Goal: Task Accomplishment & Management: Manage account settings

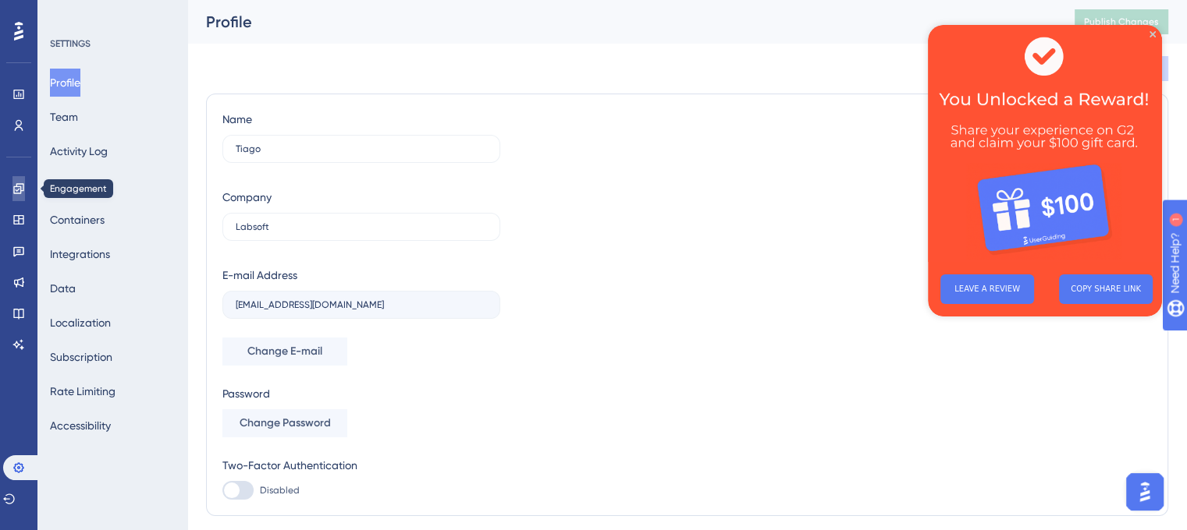
click at [19, 188] on icon at bounding box center [18, 189] width 12 height 12
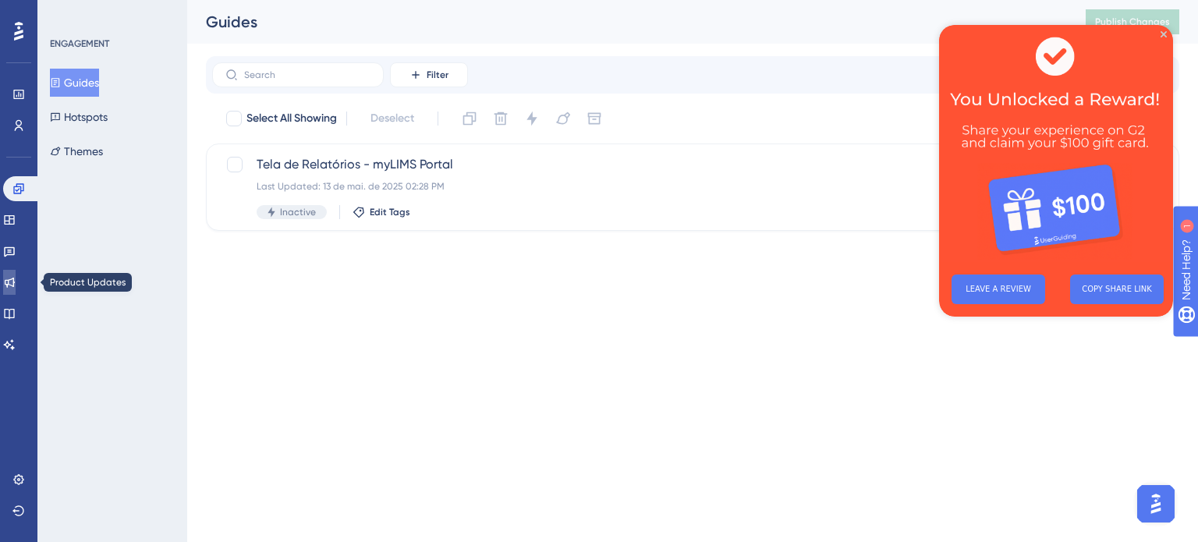
click at [16, 289] on link at bounding box center [9, 282] width 12 height 25
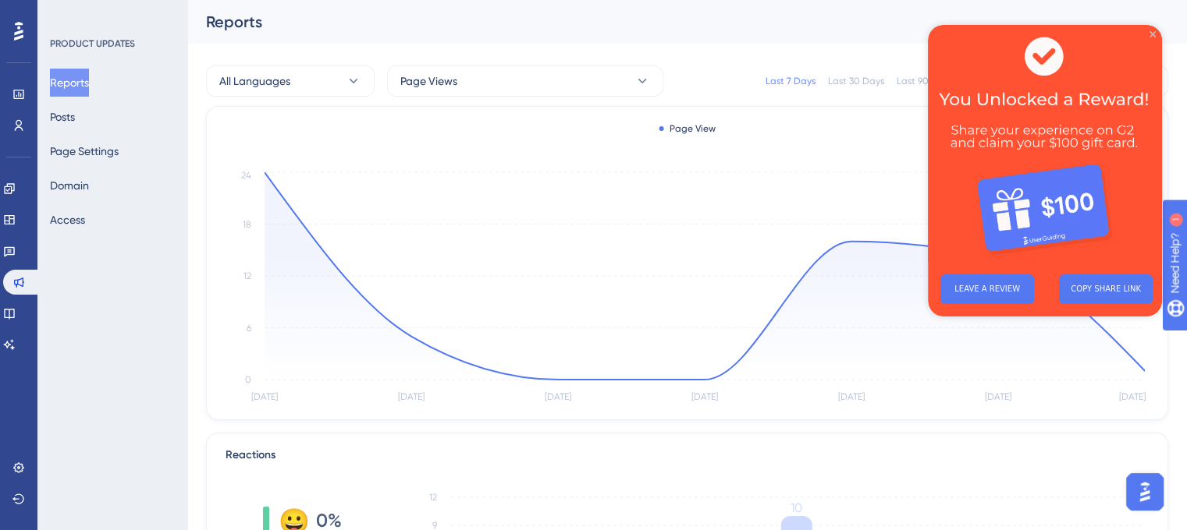
click at [1150, 37] on icon "Close Preview" at bounding box center [1152, 34] width 6 height 6
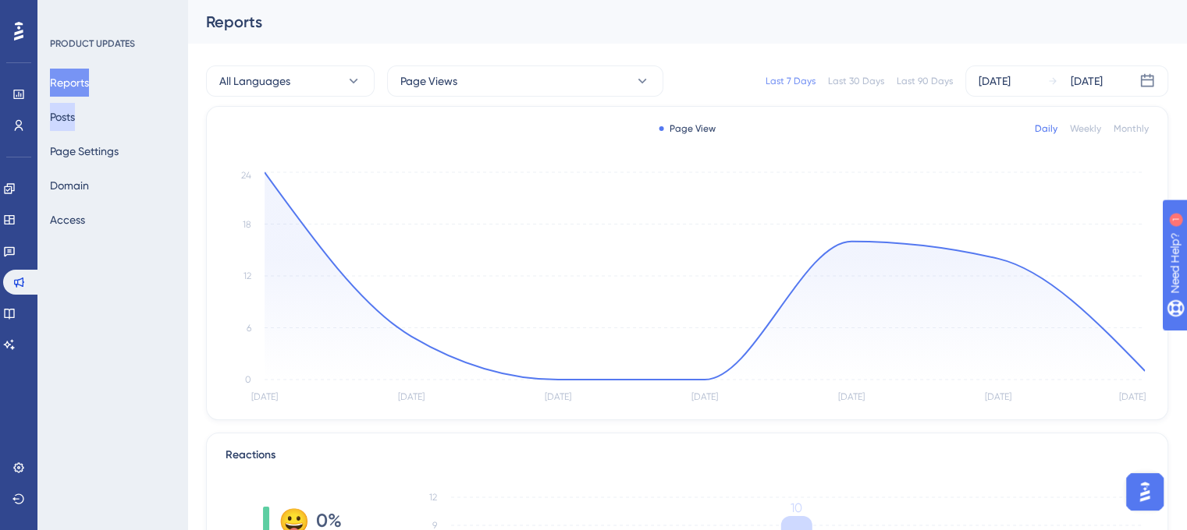
click at [75, 108] on button "Posts" at bounding box center [62, 117] width 25 height 28
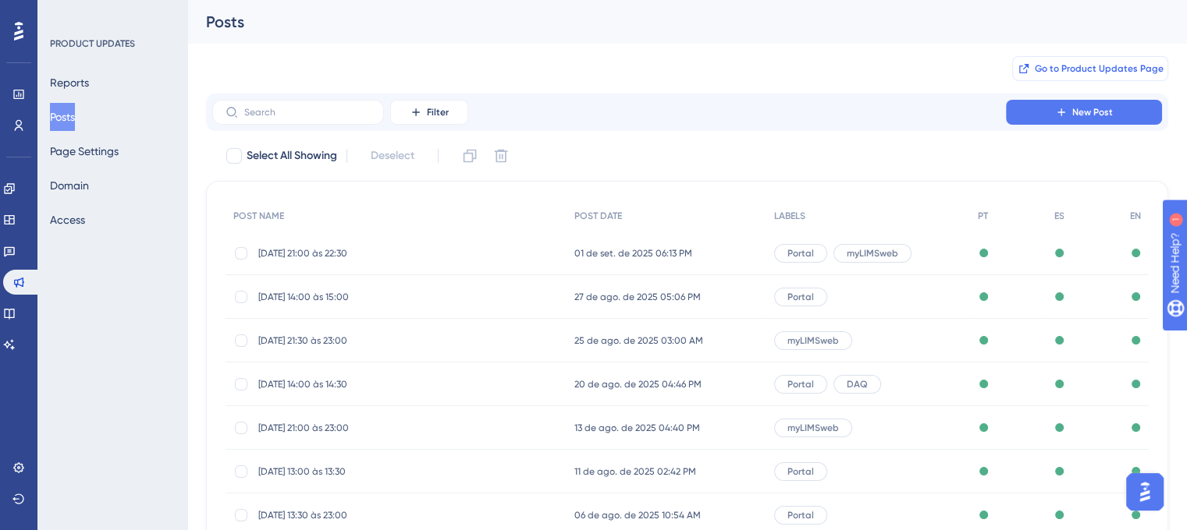
click at [1077, 76] on button "Go to Product Updates Page" at bounding box center [1090, 68] width 156 height 25
click at [83, 186] on button "Domain" at bounding box center [69, 186] width 39 height 28
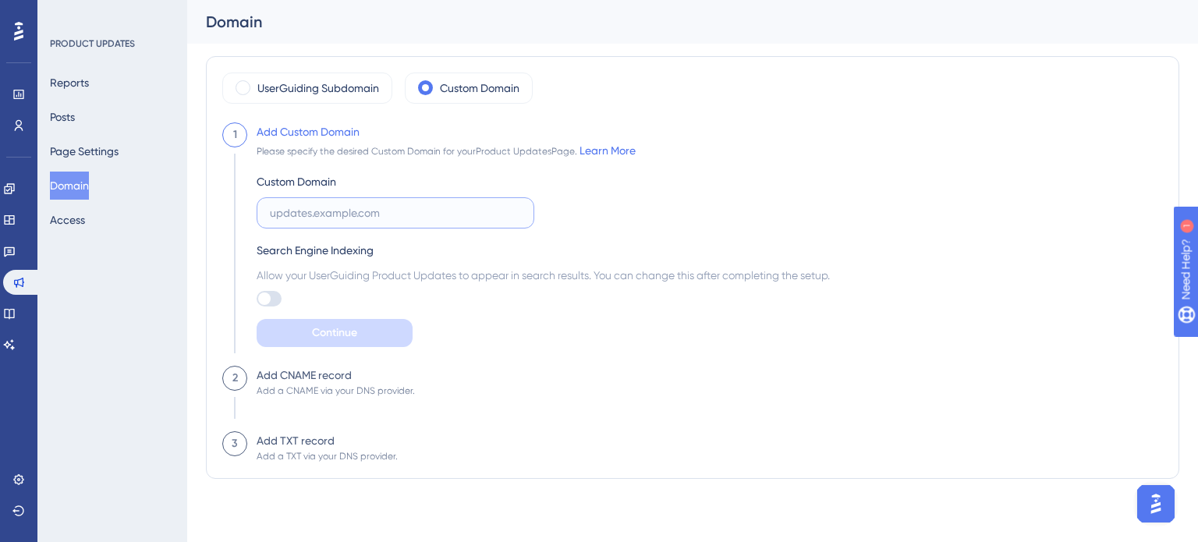
click at [291, 211] on input "text" at bounding box center [395, 212] width 251 height 17
paste input "[URL][DOMAIN_NAME]"
drag, startPoint x: 491, startPoint y: 211, endPoint x: 390, endPoint y: 215, distance: 100.7
click at [390, 215] on input "[URL][DOMAIN_NAME]" at bounding box center [395, 212] width 251 height 17
click at [559, 211] on div "Custom Domain [URL][DOMAIN_NAME] Search Engine Indexing Allow your UserGuiding …" at bounding box center [543, 253] width 573 height 187
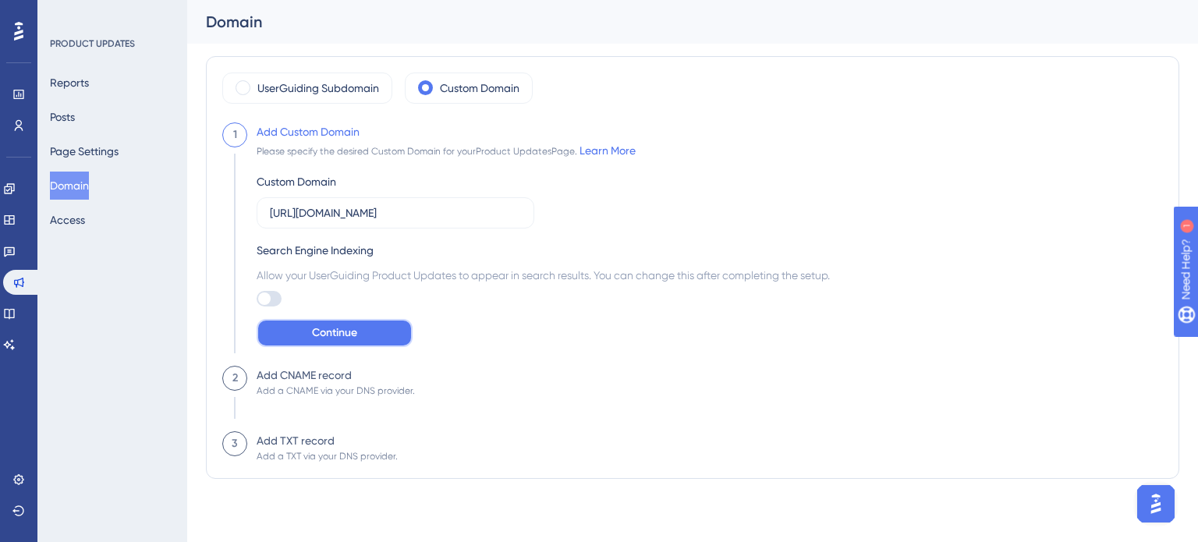
click at [389, 331] on button "Continue" at bounding box center [335, 333] width 156 height 28
drag, startPoint x: 484, startPoint y: 219, endPoint x: 254, endPoint y: 200, distance: 230.1
click at [254, 200] on div "Add Custom Domain Please specify the desired Custom Domain for your Product Upd…" at bounding box center [538, 243] width 583 height 243
click at [389, 214] on input "[URL][DOMAIN_NAME]" at bounding box center [395, 212] width 251 height 17
drag, startPoint x: 389, startPoint y: 214, endPoint x: 310, endPoint y: 211, distance: 78.8
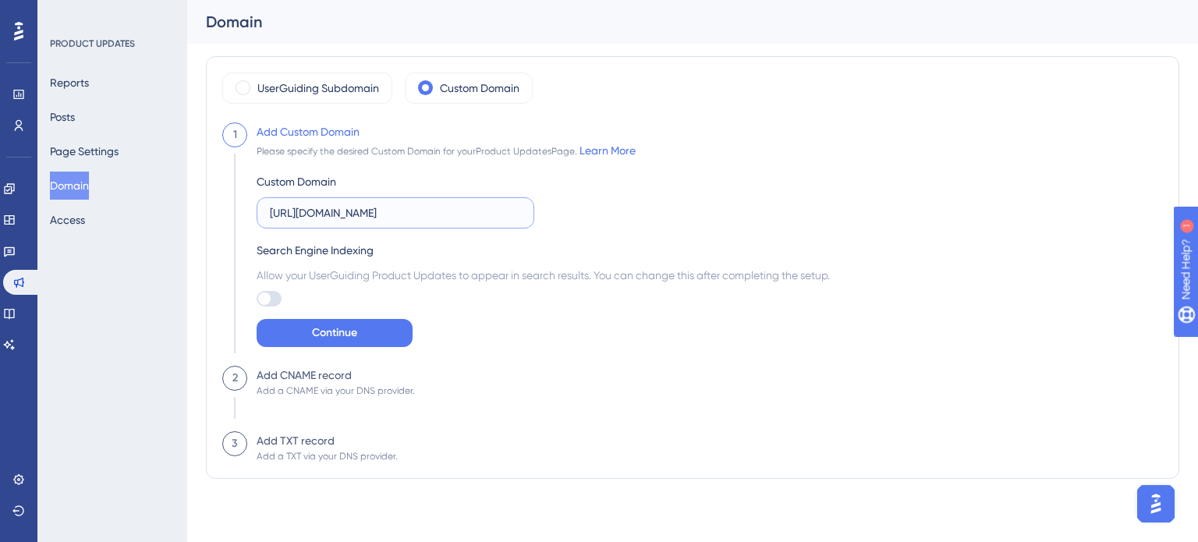
click at [310, 211] on input "[URL][DOMAIN_NAME]" at bounding box center [395, 212] width 251 height 17
type input "[DOMAIN_NAME]"
click at [512, 241] on div "Search Engine Indexing" at bounding box center [543, 250] width 573 height 19
click at [328, 335] on span "Continue" at bounding box center [334, 333] width 45 height 19
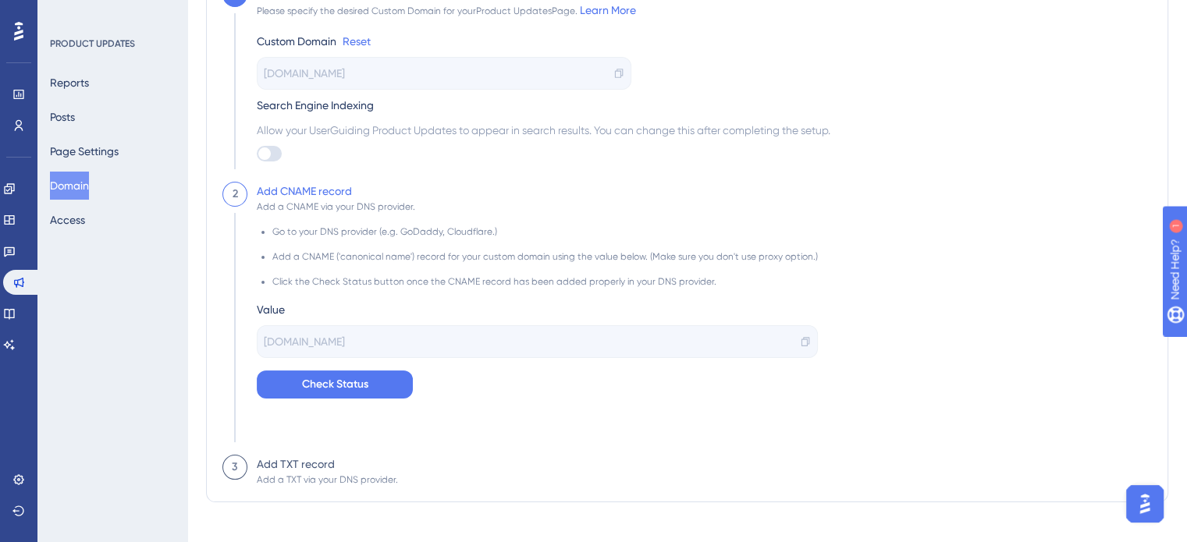
scroll to position [156, 0]
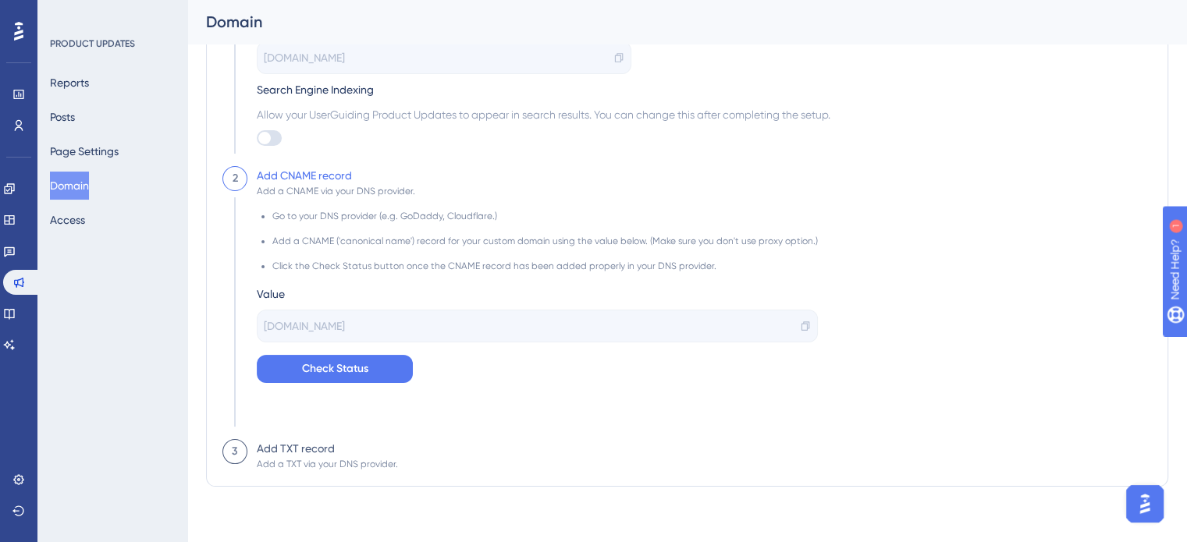
click at [312, 320] on span "[DOMAIN_NAME]" at bounding box center [304, 326] width 81 height 19
click at [396, 323] on div "[DOMAIN_NAME]" at bounding box center [537, 326] width 561 height 33
click at [345, 328] on span "[DOMAIN_NAME]" at bounding box center [304, 326] width 81 height 19
drag, startPoint x: 418, startPoint y: 321, endPoint x: 312, endPoint y: 320, distance: 106.1
click at [309, 321] on div "[DOMAIN_NAME]" at bounding box center [537, 326] width 561 height 33
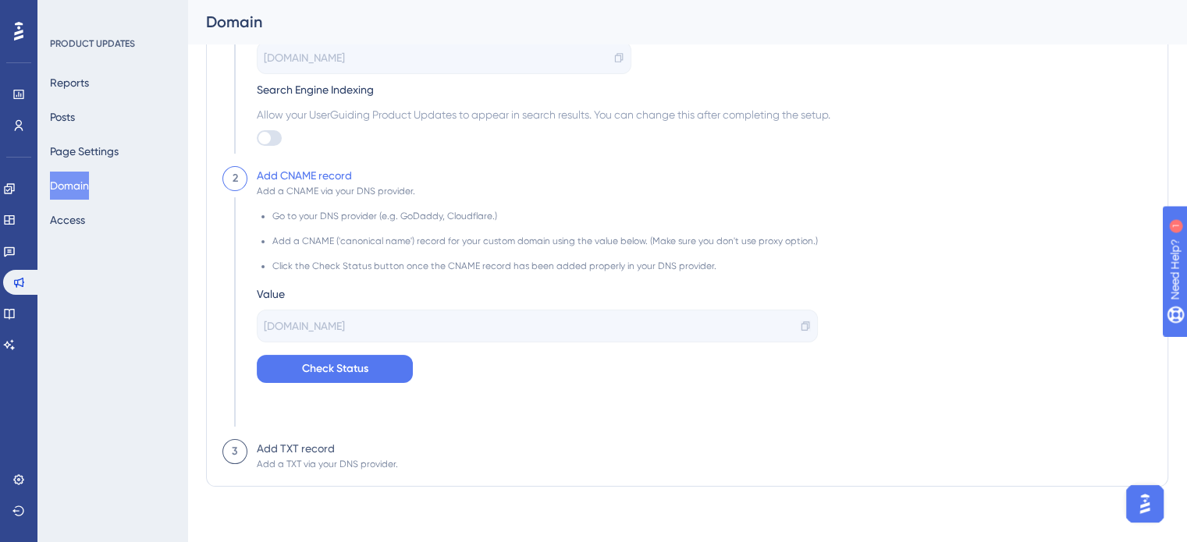
click at [800, 322] on icon at bounding box center [805, 326] width 11 height 11
click at [353, 371] on span "Check Status" at bounding box center [335, 369] width 66 height 19
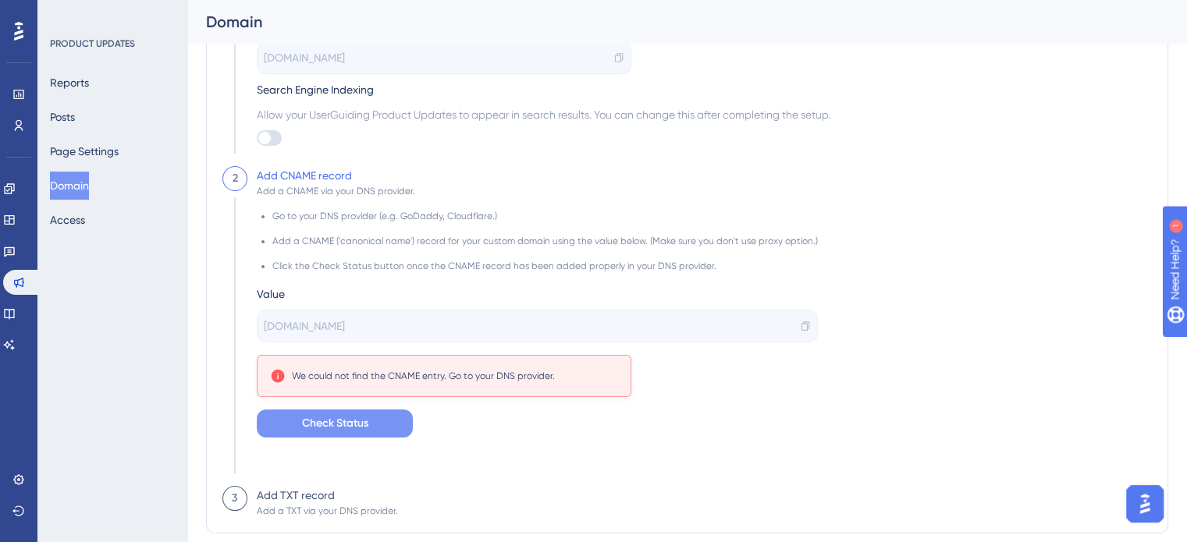
click at [318, 430] on span "Check Status" at bounding box center [335, 423] width 66 height 19
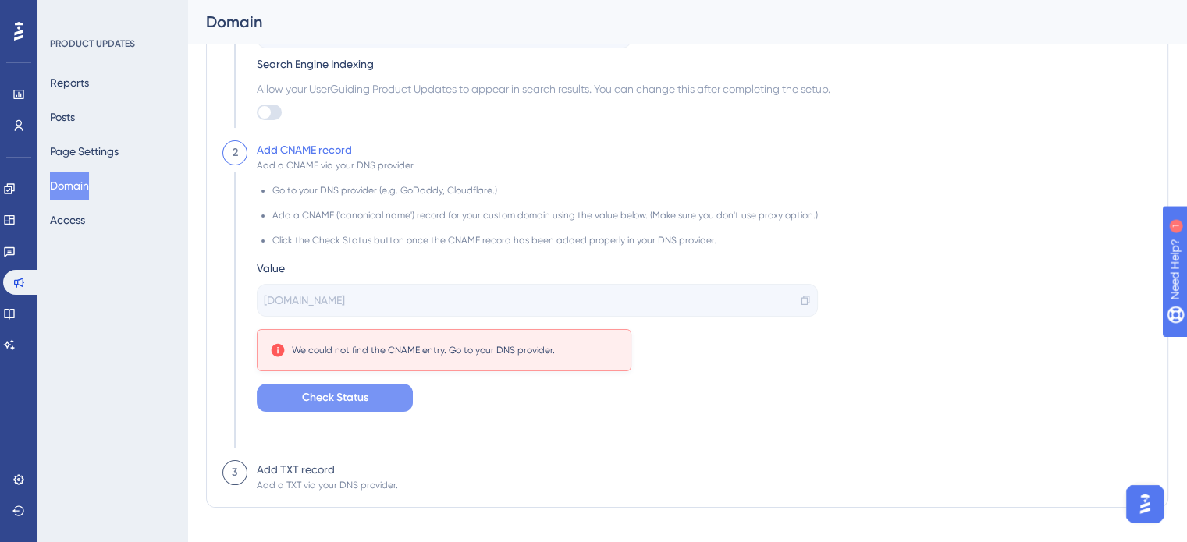
scroll to position [209, 0]
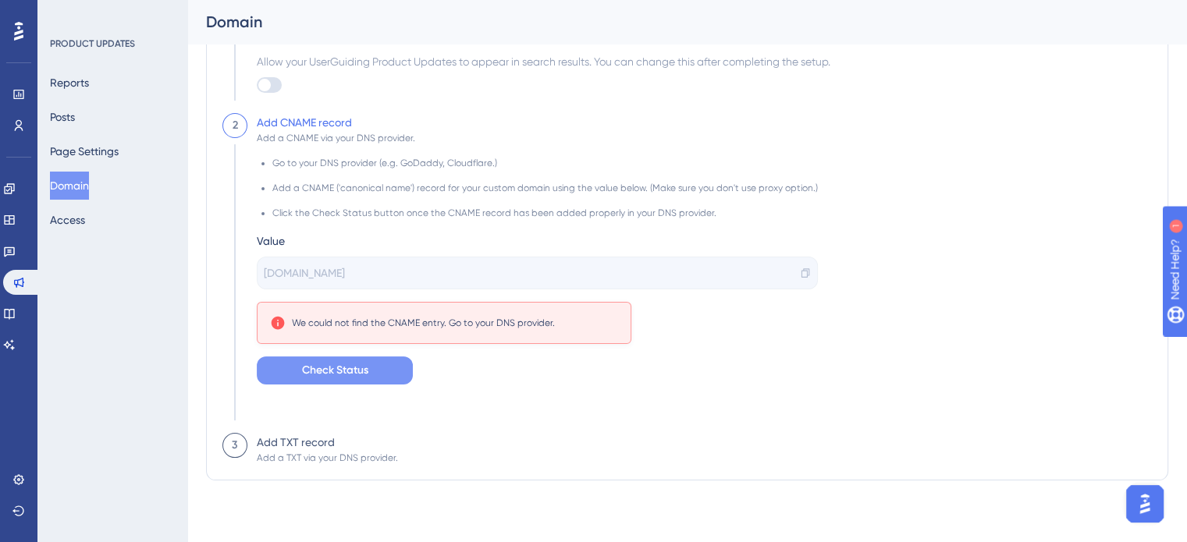
click at [301, 441] on div "Add TXT record" at bounding box center [296, 442] width 78 height 19
click at [232, 449] on div "3" at bounding box center [235, 445] width 6 height 19
click at [258, 444] on div "Add TXT record" at bounding box center [296, 442] width 78 height 19
click at [281, 443] on div "Add TXT record" at bounding box center [296, 442] width 78 height 19
click at [332, 380] on button "Check Status" at bounding box center [335, 370] width 156 height 28
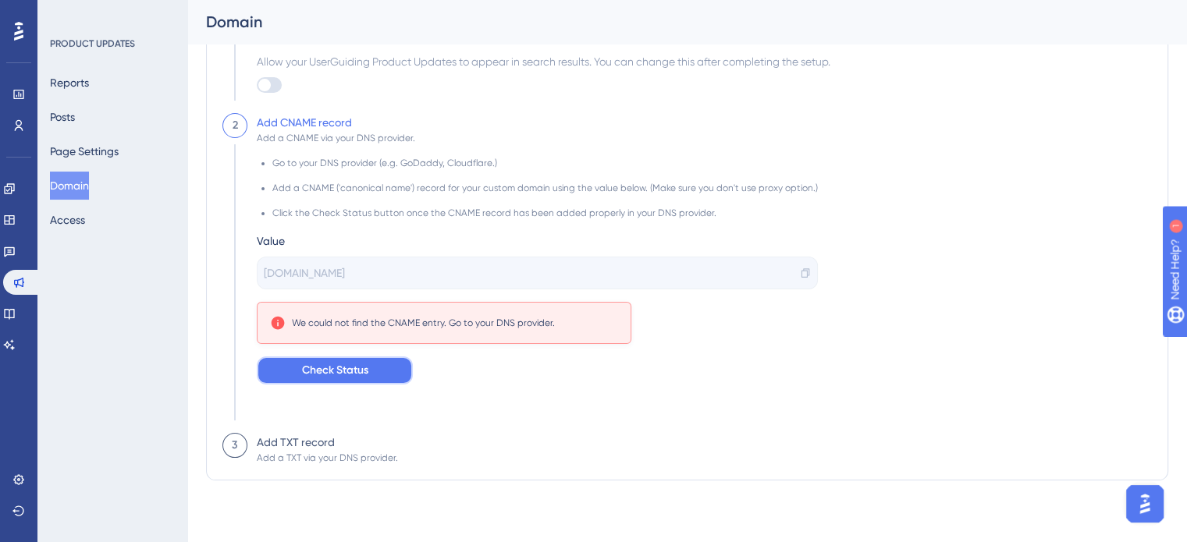
click at [400, 381] on button "Check Status" at bounding box center [335, 370] width 156 height 28
click at [128, 392] on div "PRODUCT UPDATES Reports Posts Page Settings Domain Access" at bounding box center [112, 271] width 150 height 542
click at [394, 374] on button "Check Status" at bounding box center [335, 370] width 156 height 28
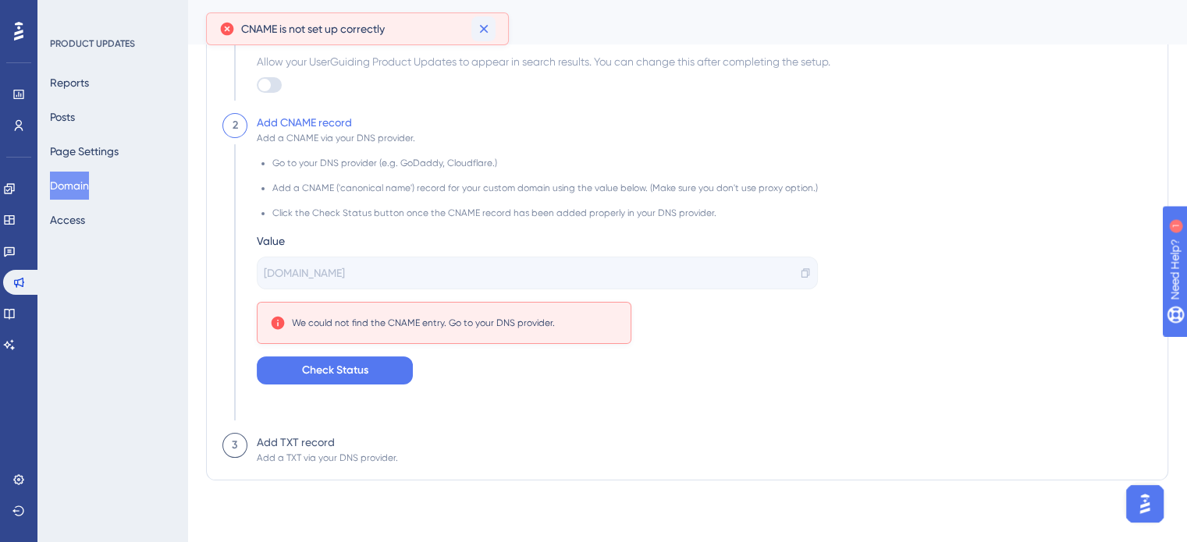
click at [482, 33] on icon at bounding box center [484, 29] width 16 height 16
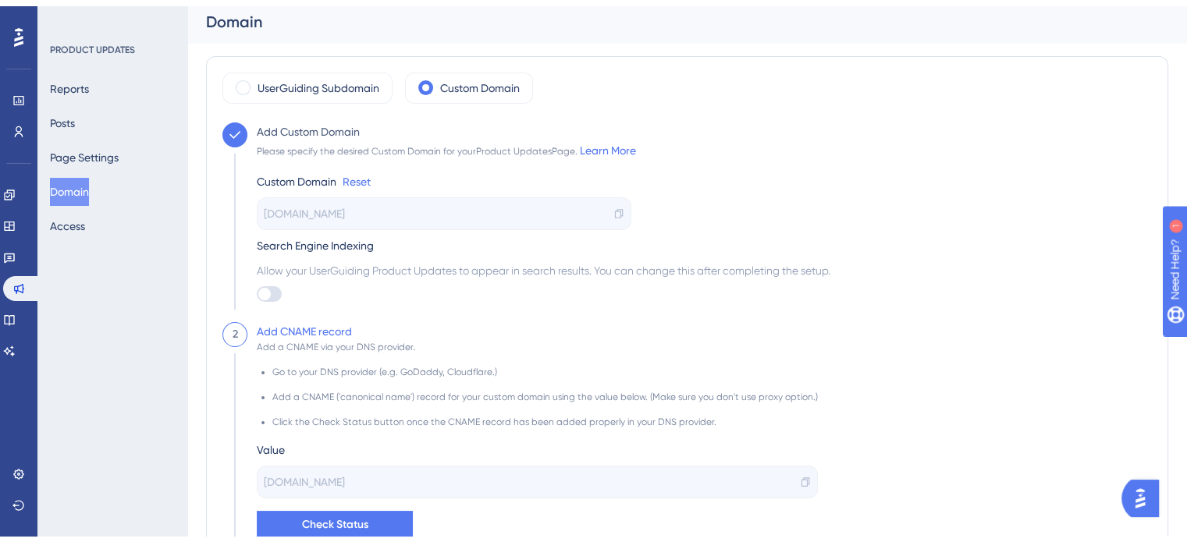
scroll to position [84, 0]
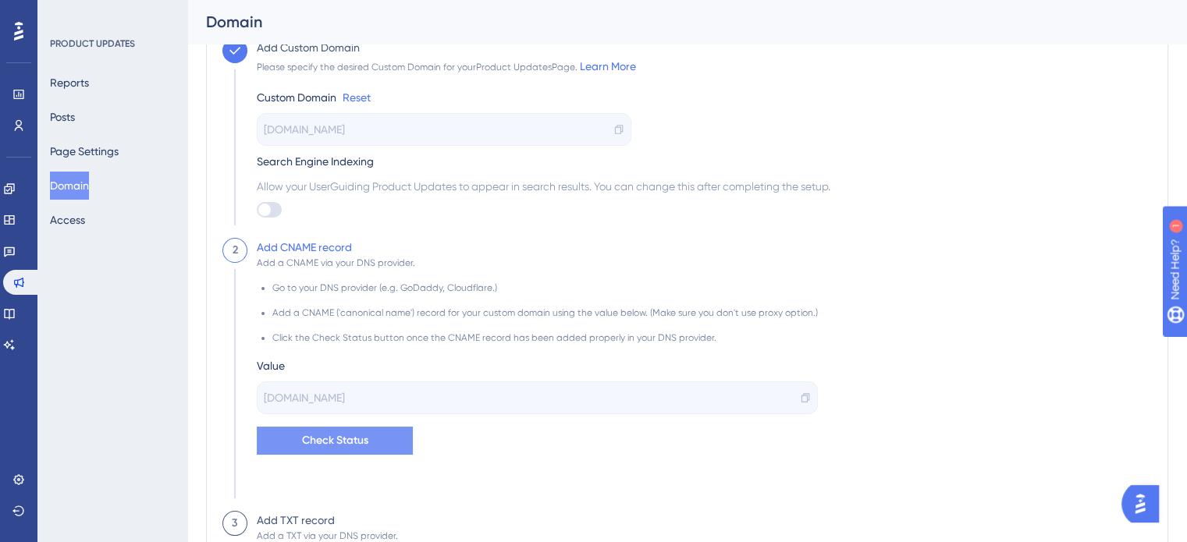
click at [317, 442] on span "Check Status" at bounding box center [335, 440] width 66 height 19
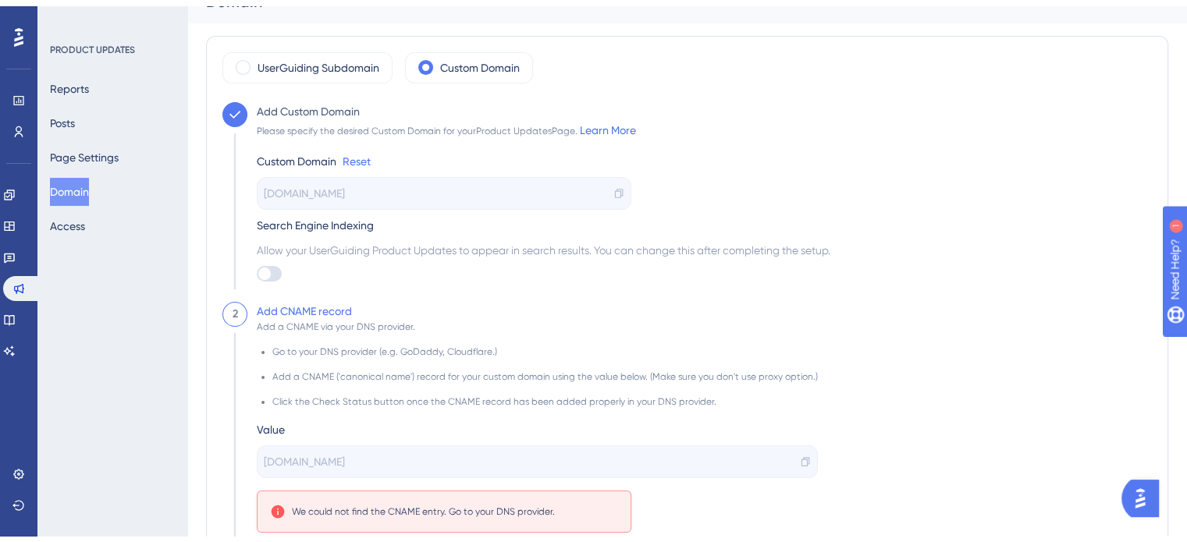
scroll to position [0, 0]
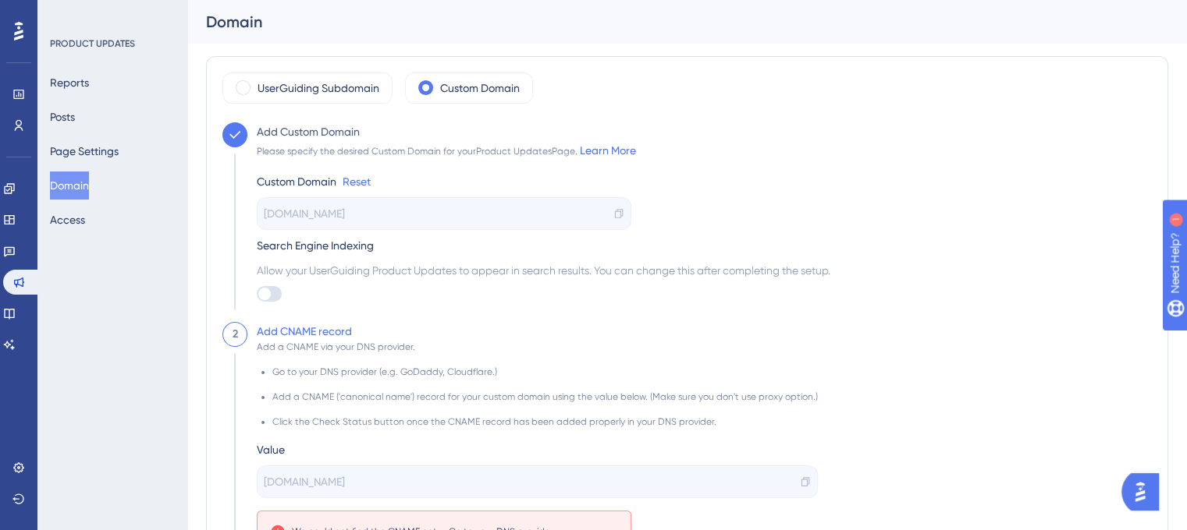
click at [22, 29] on icon at bounding box center [18, 31] width 9 height 20
click at [18, 91] on icon at bounding box center [18, 94] width 12 height 12
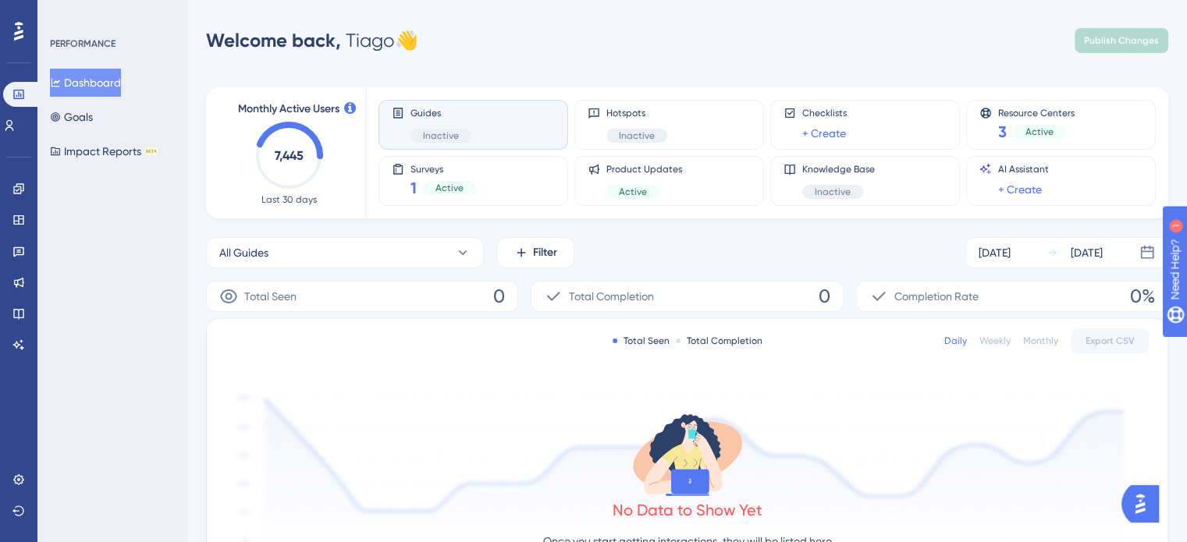
click at [117, 252] on div "PERFORMANCE Dashboard Goals Impact Reports BETA" at bounding box center [112, 271] width 150 height 542
